Goal: Task Accomplishment & Management: Manage account settings

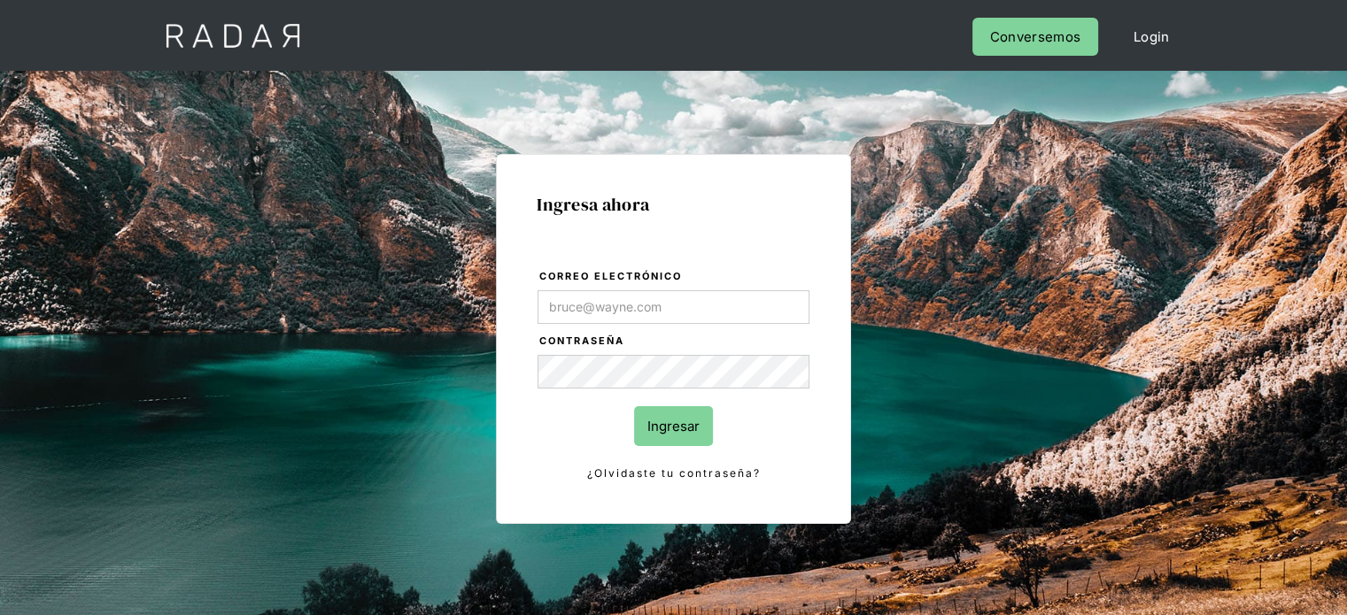
click at [639, 313] on input "Correo electrónico" at bounding box center [674, 307] width 272 height 34
click at [607, 298] on input "Correo electrónico" at bounding box center [674, 307] width 272 height 34
click at [624, 311] on input "Correo electrónico" at bounding box center [674, 307] width 272 height 34
type input "jose.chacon@prontopaga.com"
